Goal: Task Accomplishment & Management: Use online tool/utility

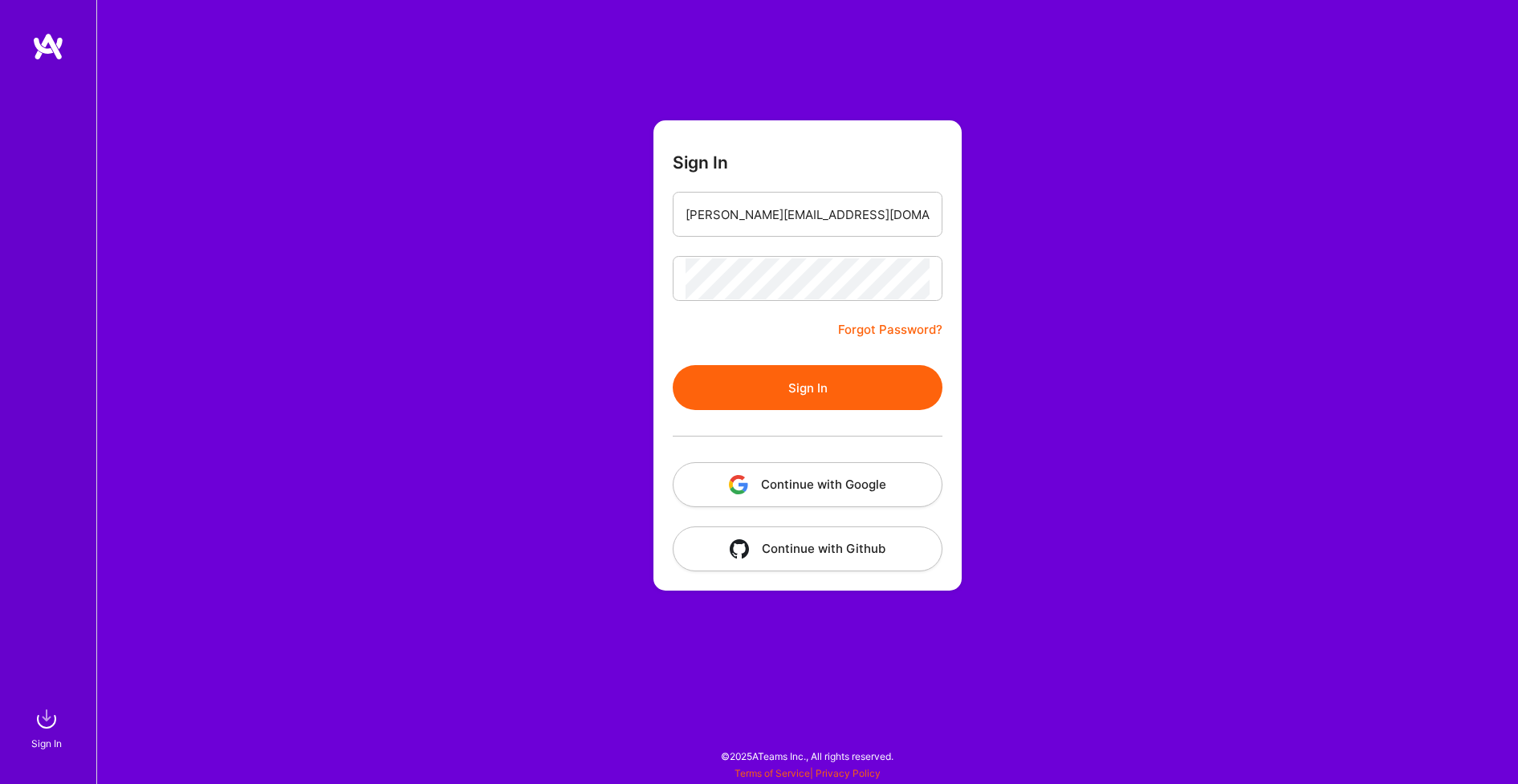
click at [835, 399] on button "Sign In" at bounding box center [808, 387] width 270 height 45
click at [812, 390] on button "Sign In" at bounding box center [808, 387] width 270 height 45
click at [798, 233] on input "danielfroschmeier@ext.dazn.com" at bounding box center [808, 214] width 244 height 41
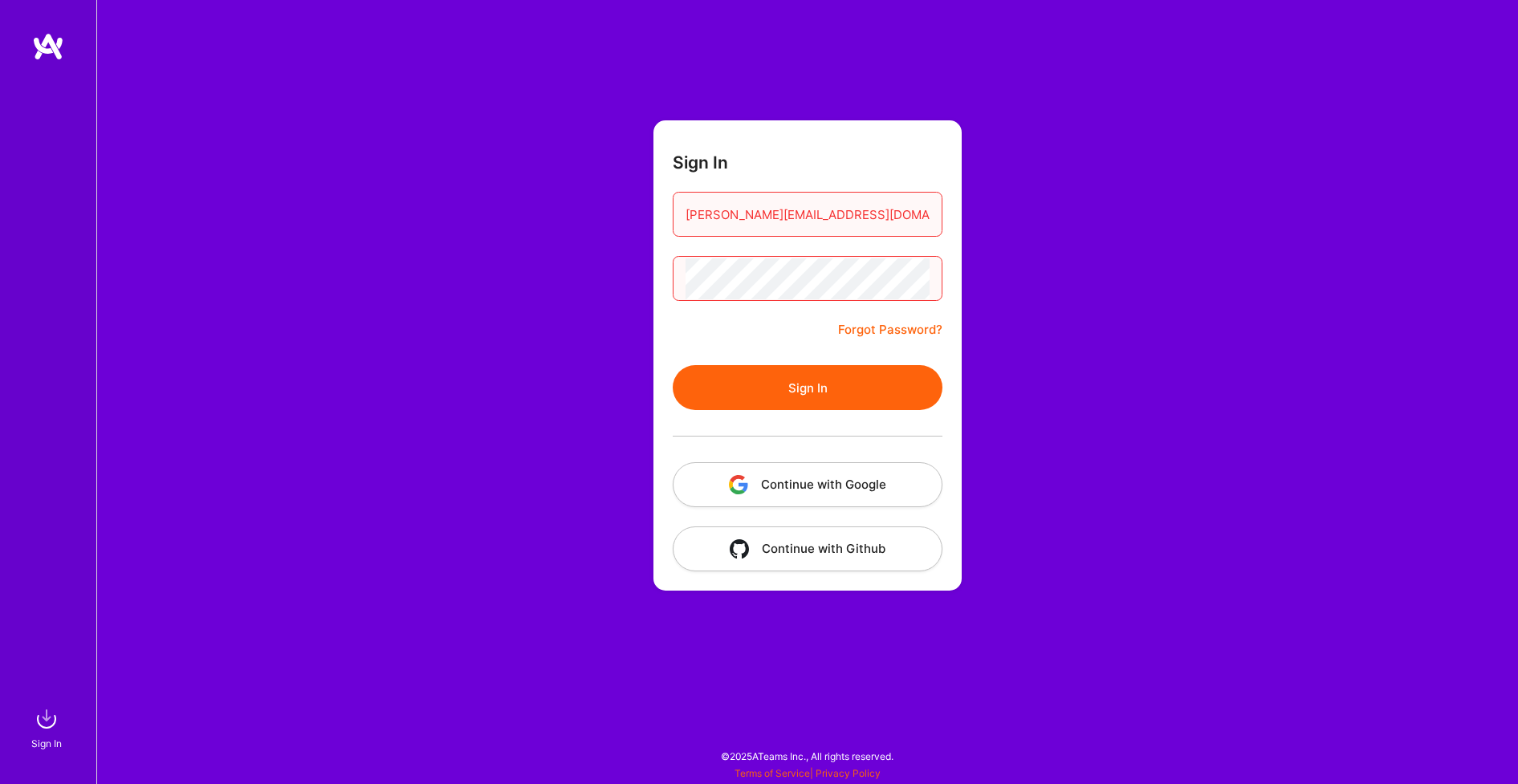
type input "daniel.froschmeier@ext.dazn.com"
click at [800, 386] on button "Sign In" at bounding box center [808, 387] width 270 height 45
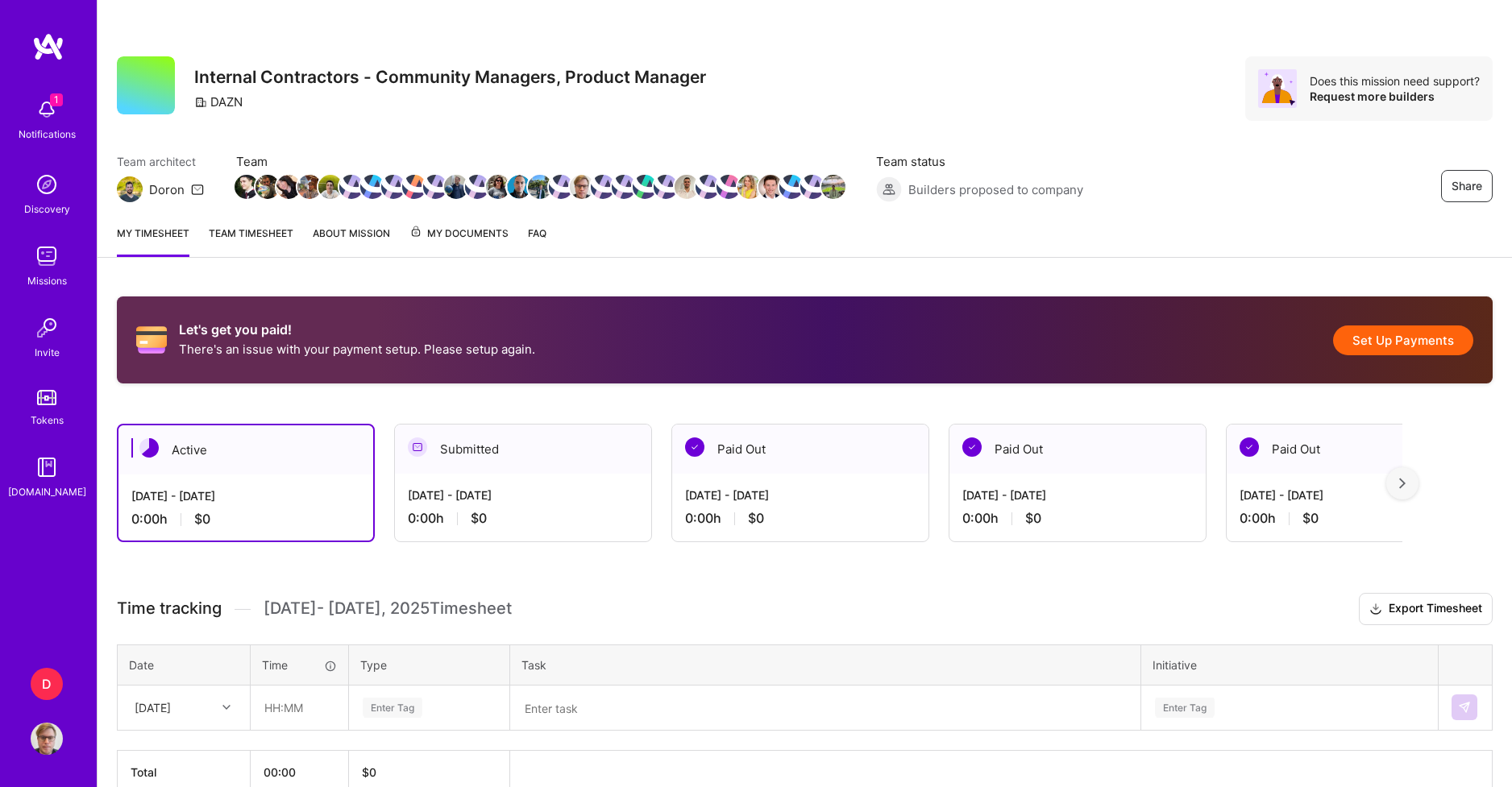
scroll to position [81, 0]
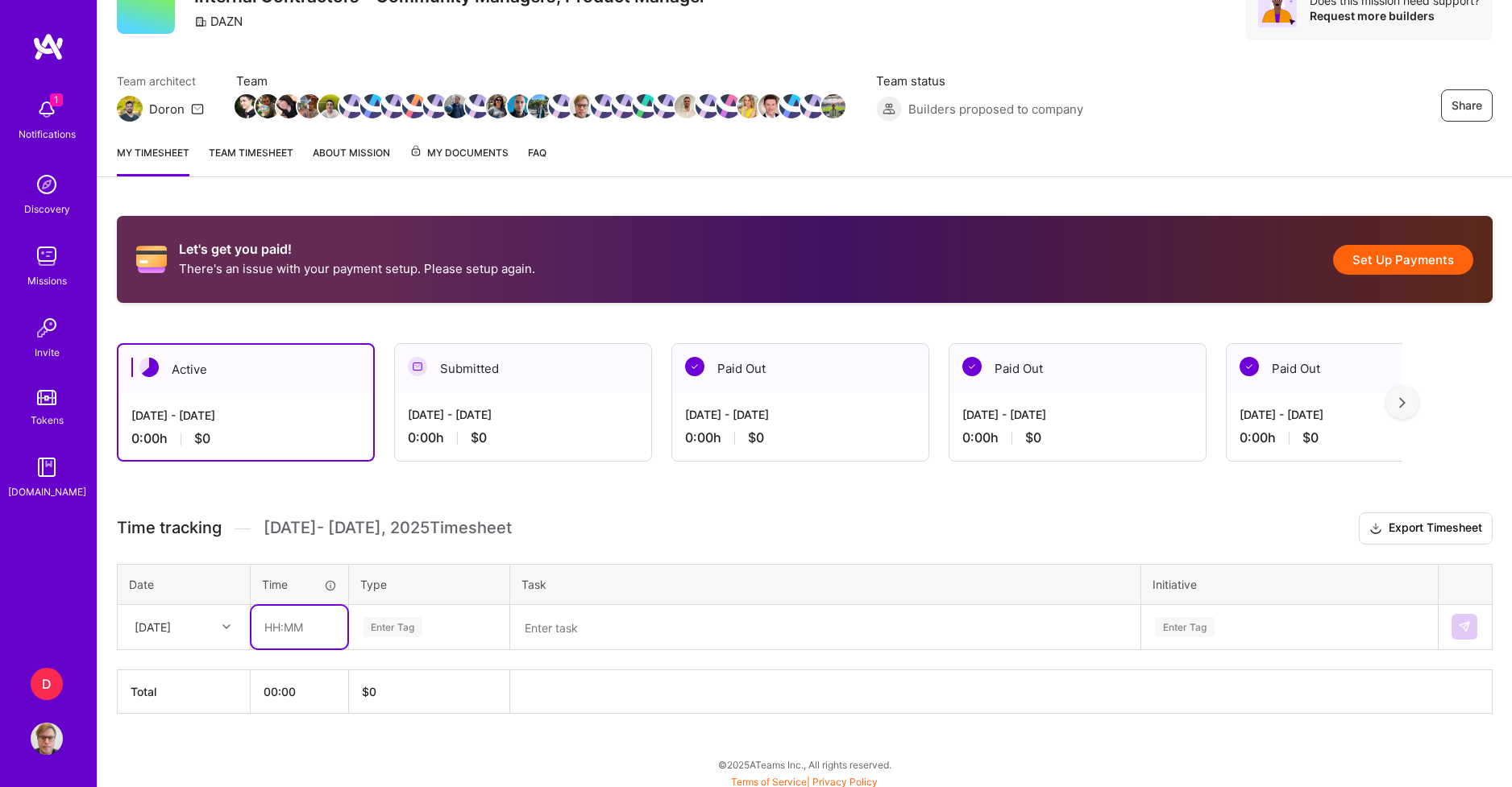
click at [309, 625] on input "text" at bounding box center [299, 627] width 96 height 43
type input "04:00"
click at [391, 627] on div "Enter Tag" at bounding box center [392, 627] width 60 height 25
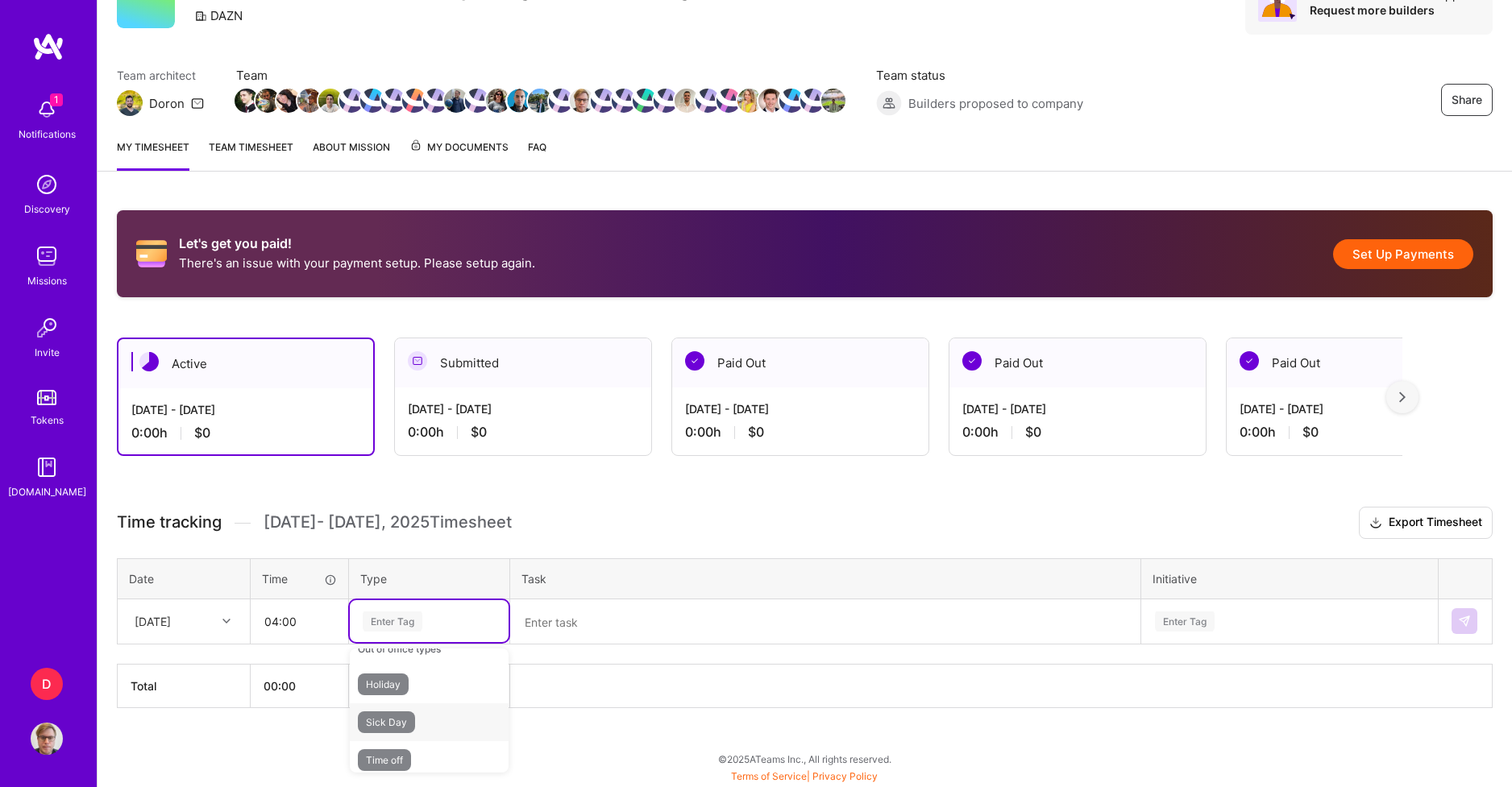
scroll to position [577, 0]
click at [424, 618] on div "Enter Tag" at bounding box center [428, 621] width 136 height 20
type input "f"
click at [395, 701] on span "Other" at bounding box center [378, 706] width 41 height 22
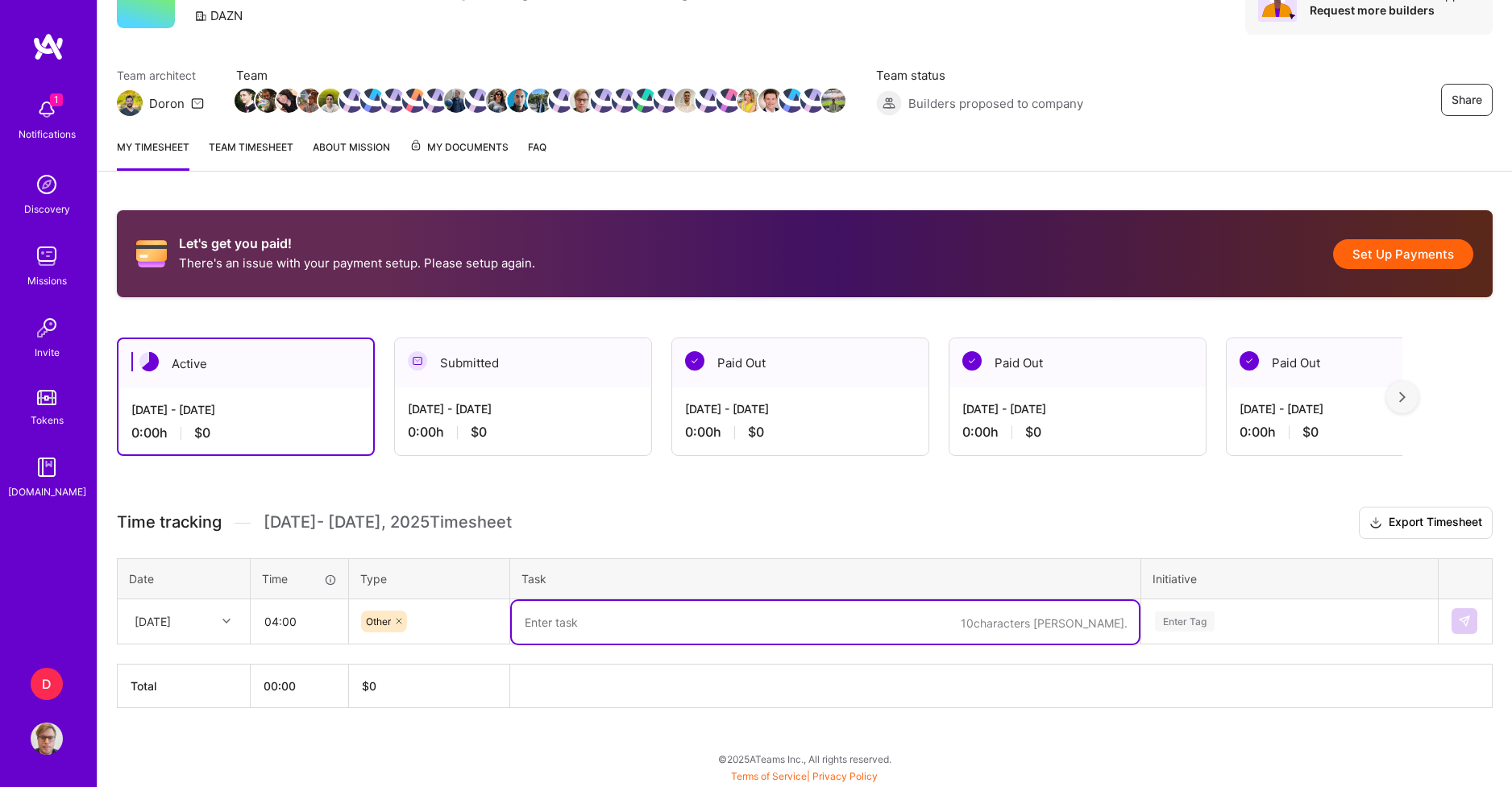
click at [629, 614] on textarea at bounding box center [825, 622] width 627 height 43
type textarea "FanZone Moderator Bayer Leverkusen vs. Borussia Mönchengladbach"
click at [1256, 606] on div "Enter Tag" at bounding box center [1289, 621] width 295 height 42
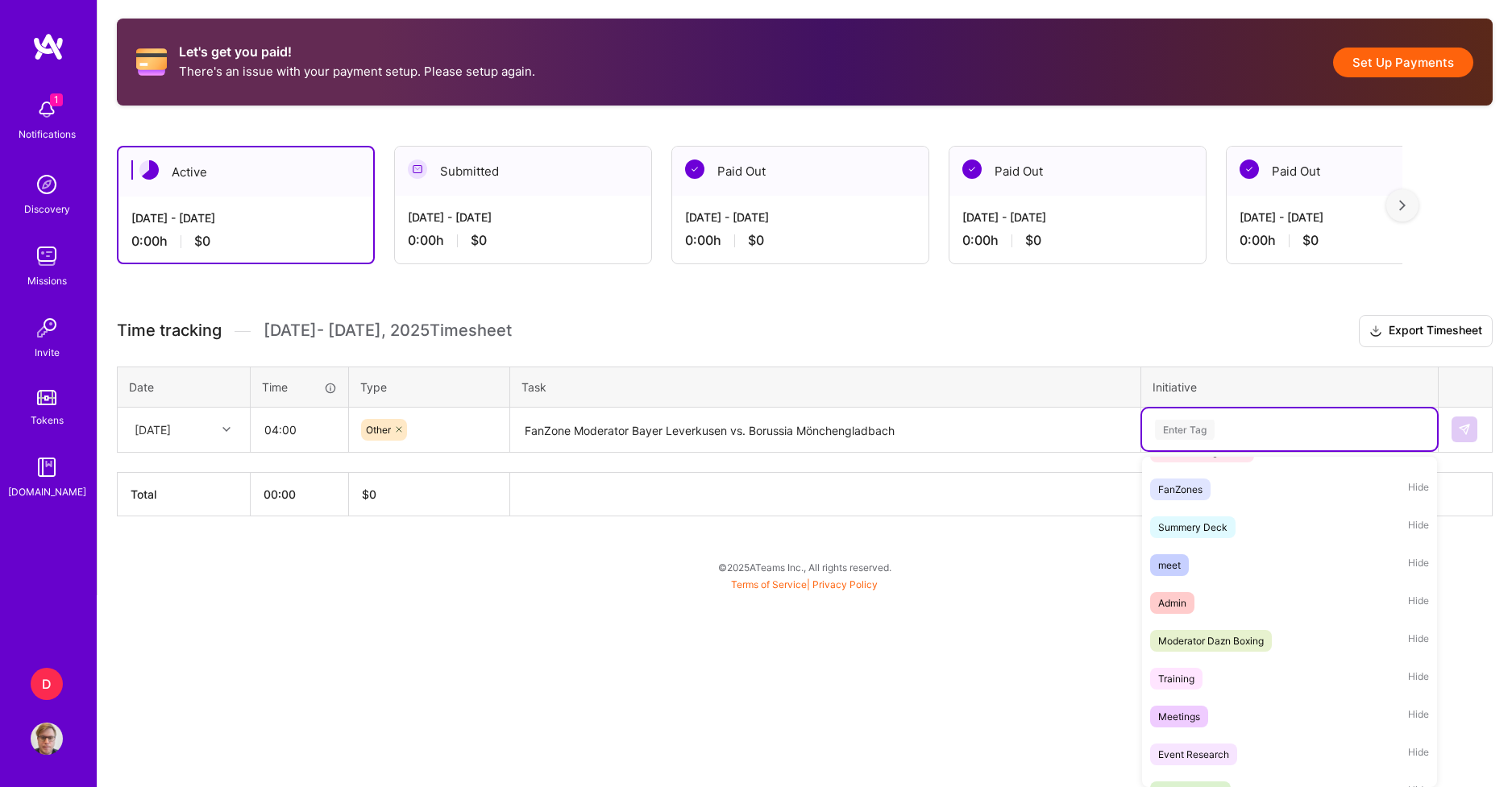
scroll to position [534, 0]
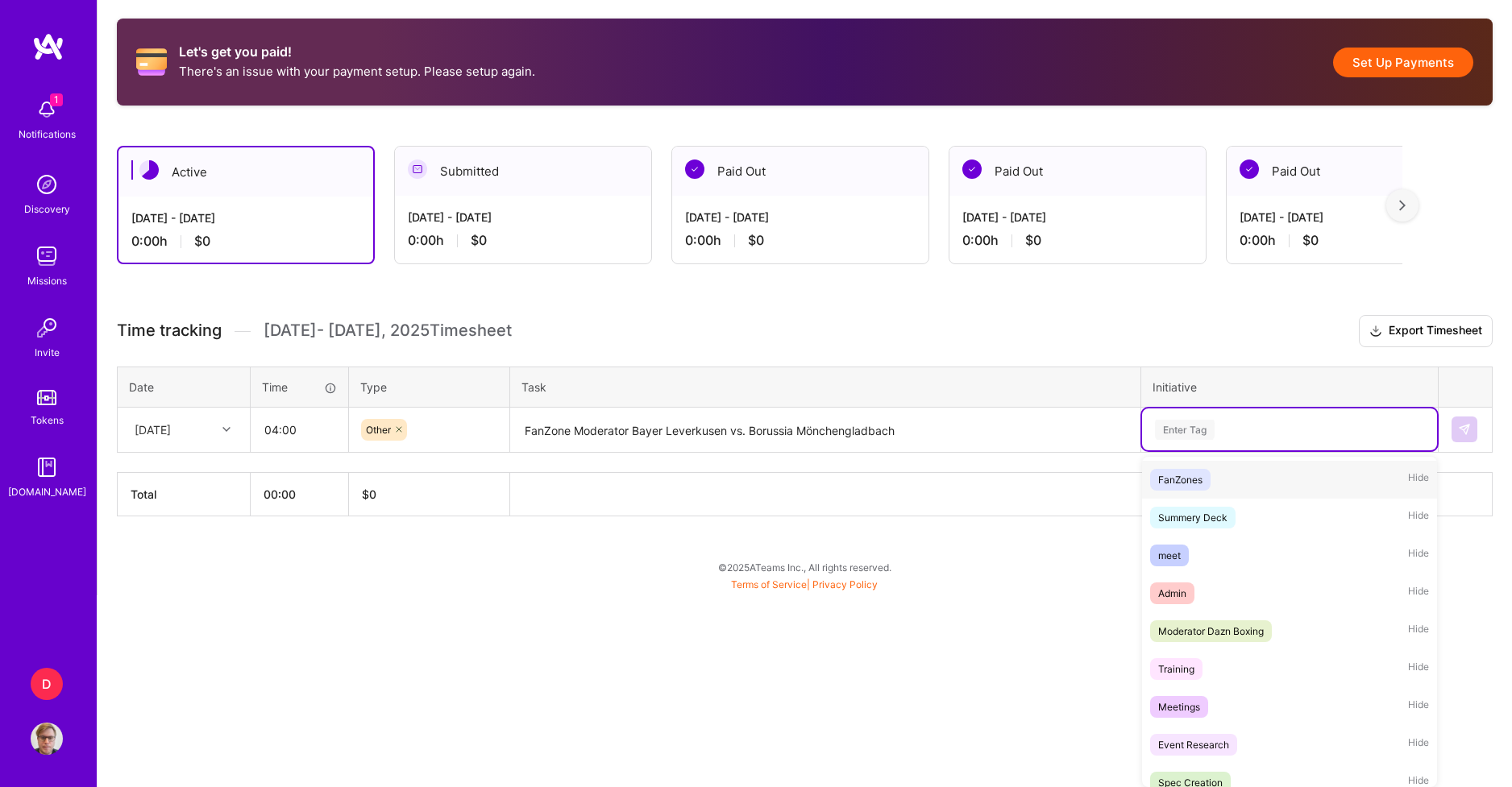
click at [1199, 488] on div "FanZones" at bounding box center [1180, 479] width 44 height 17
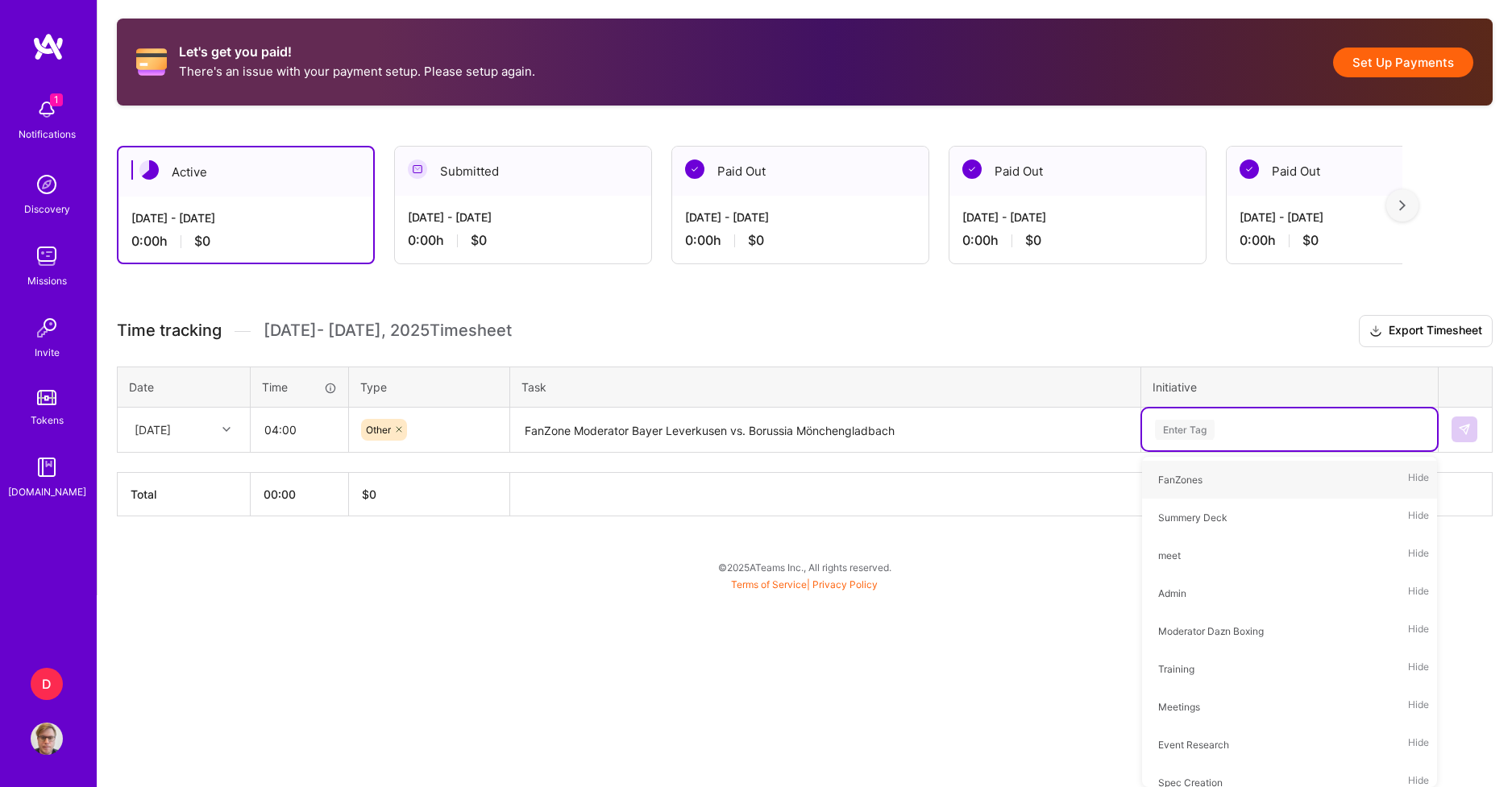
scroll to position [86, 0]
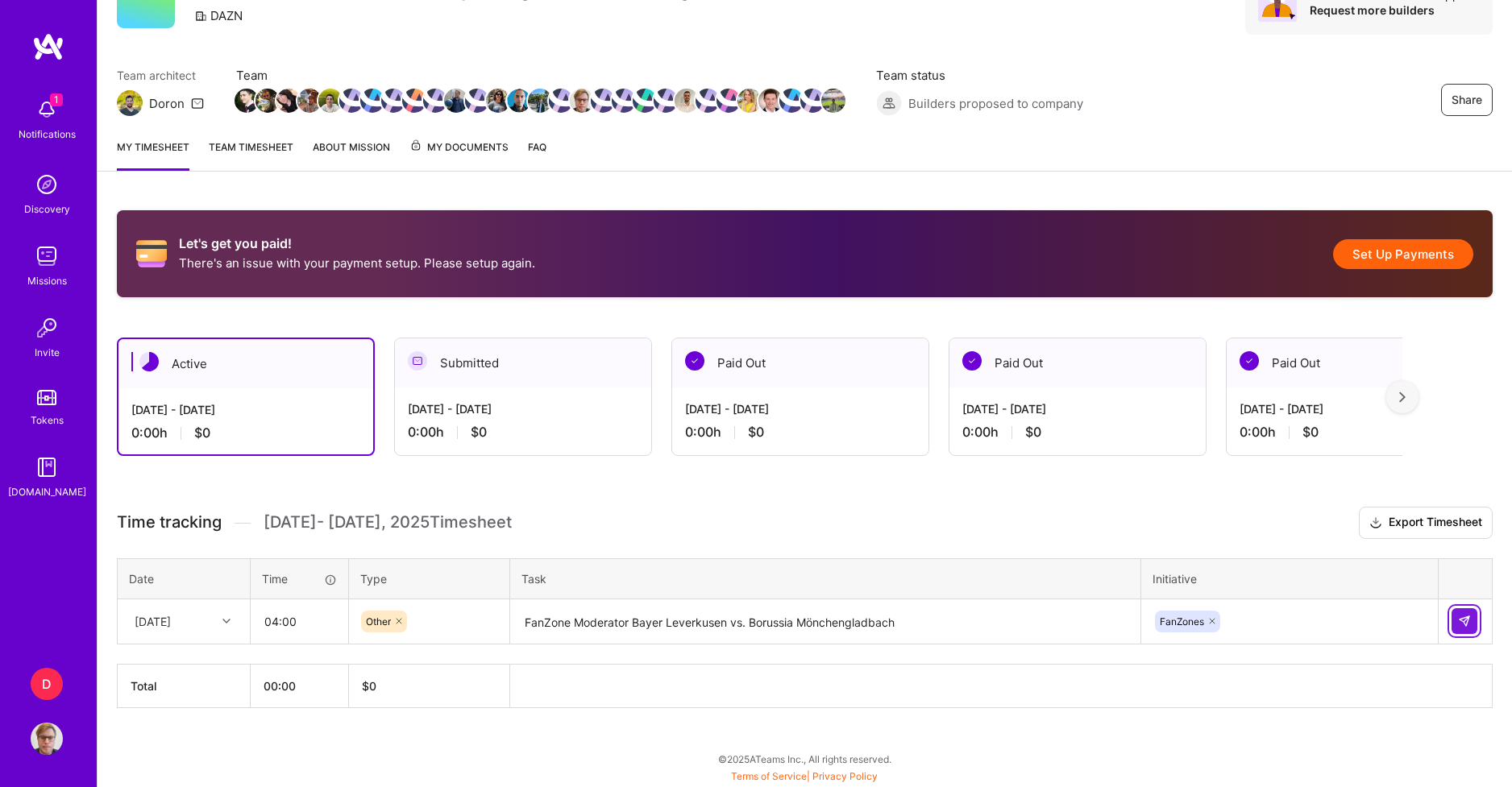
click at [1458, 617] on img at bounding box center [1464, 621] width 13 height 13
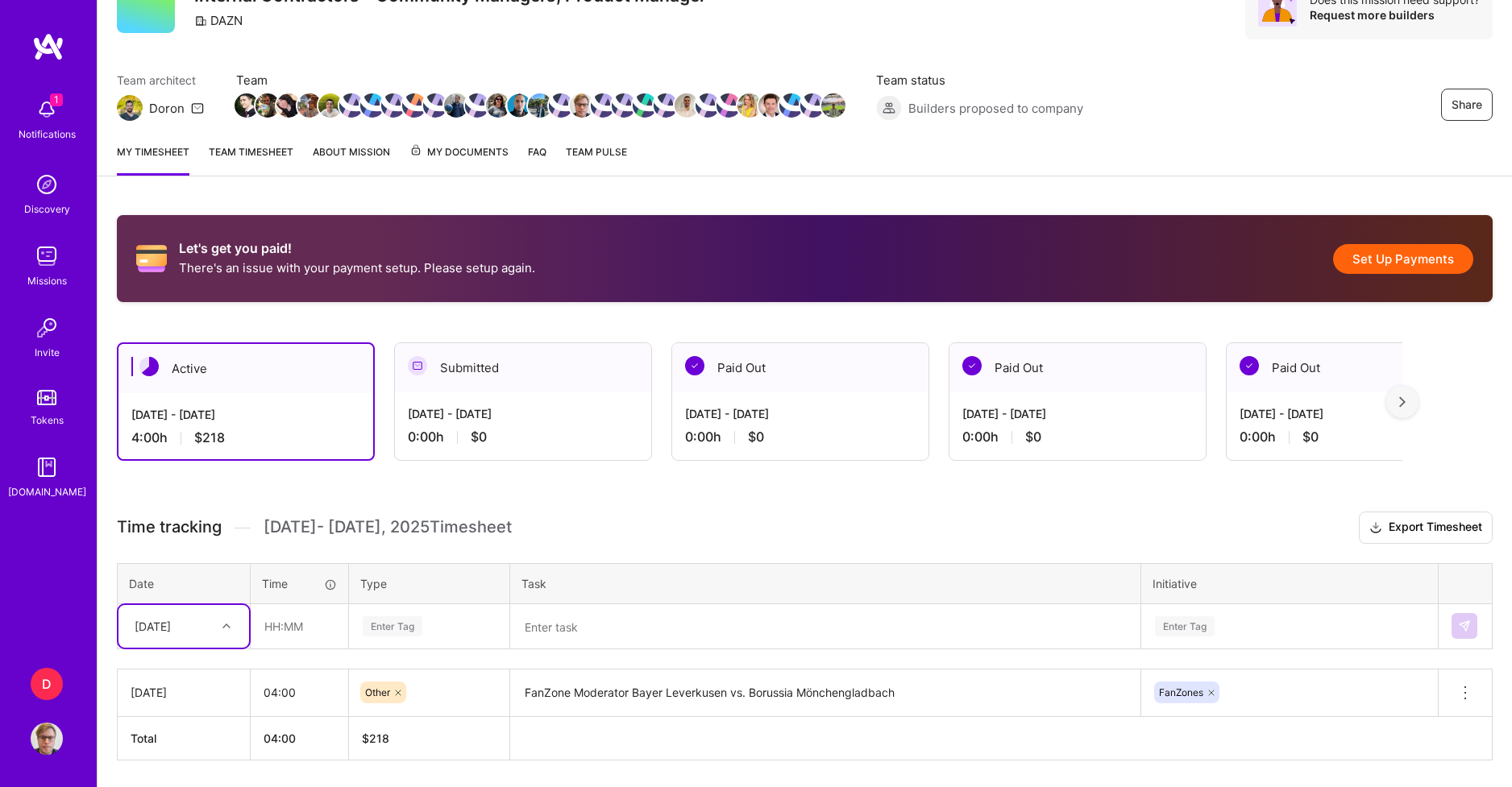
scroll to position [53, 0]
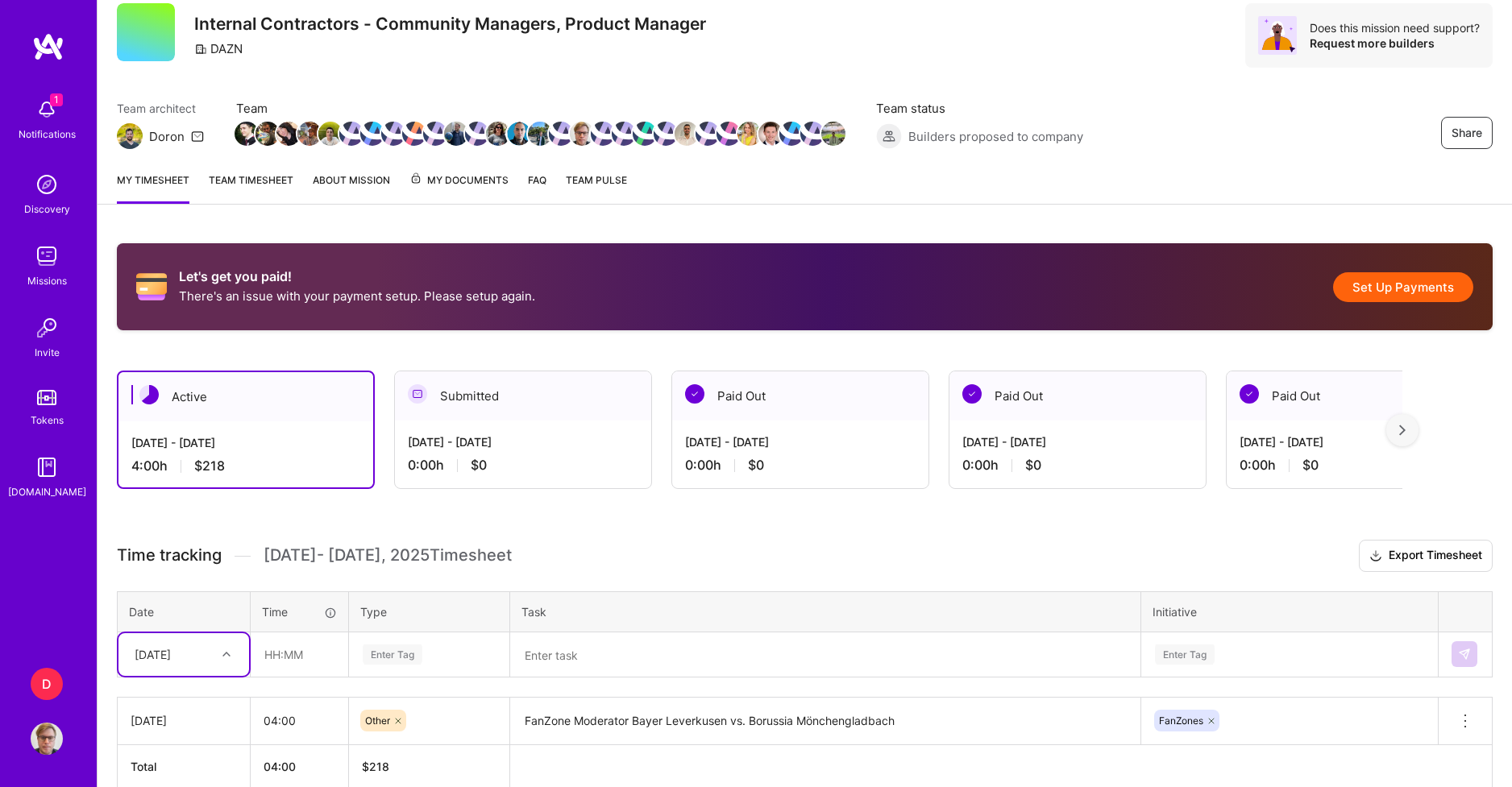
click at [55, 747] on img at bounding box center [47, 739] width 32 height 32
